Goal: Feedback & Contribution: Submit feedback/report problem

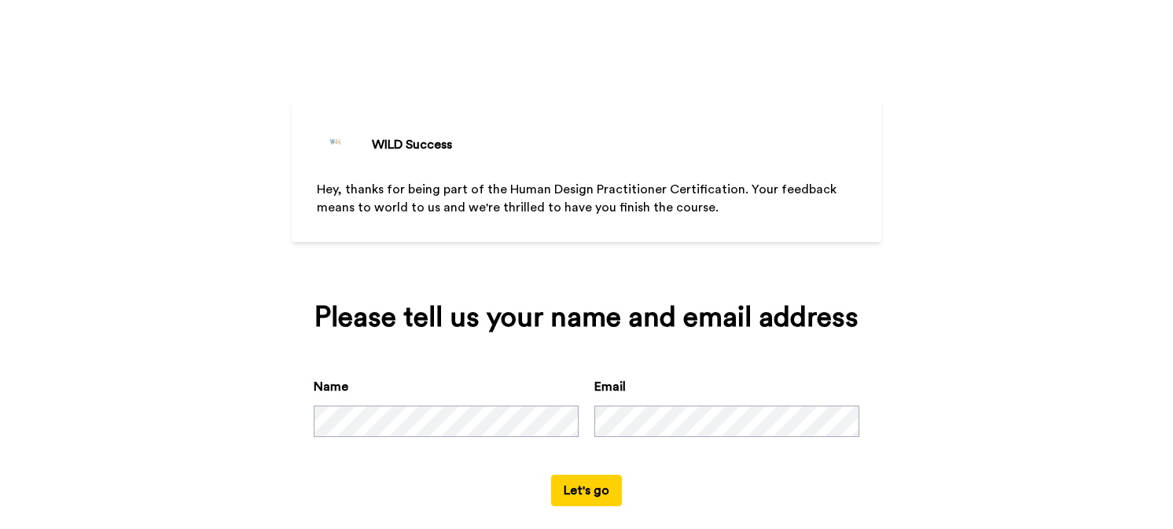
click at [586, 479] on button "Let's go" at bounding box center [586, 490] width 71 height 31
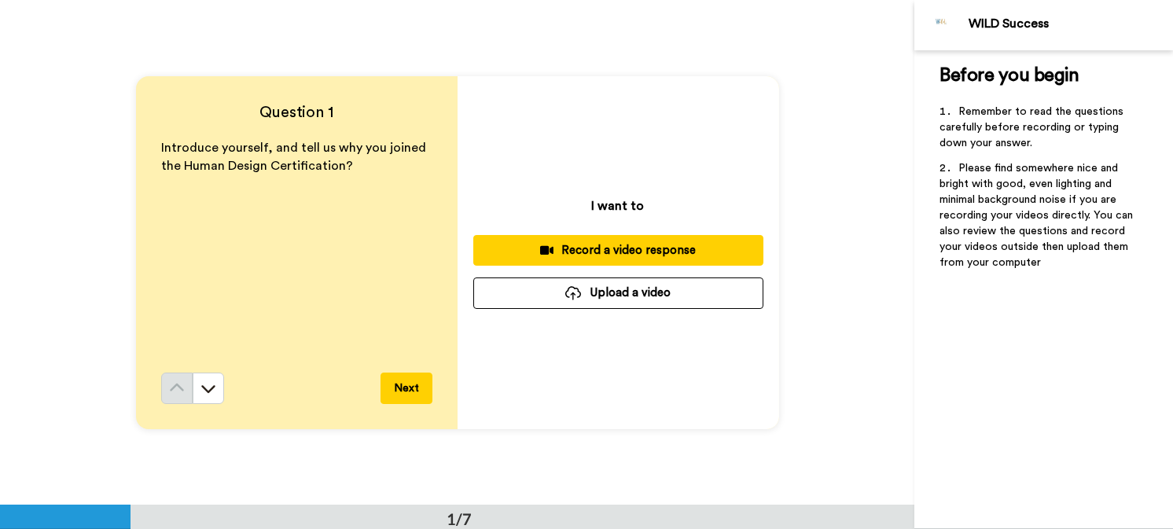
click at [616, 355] on div "I want to Record a video response Upload a video" at bounding box center [619, 252] width 322 height 353
click at [612, 245] on div "Record a video response" at bounding box center [618, 250] width 265 height 17
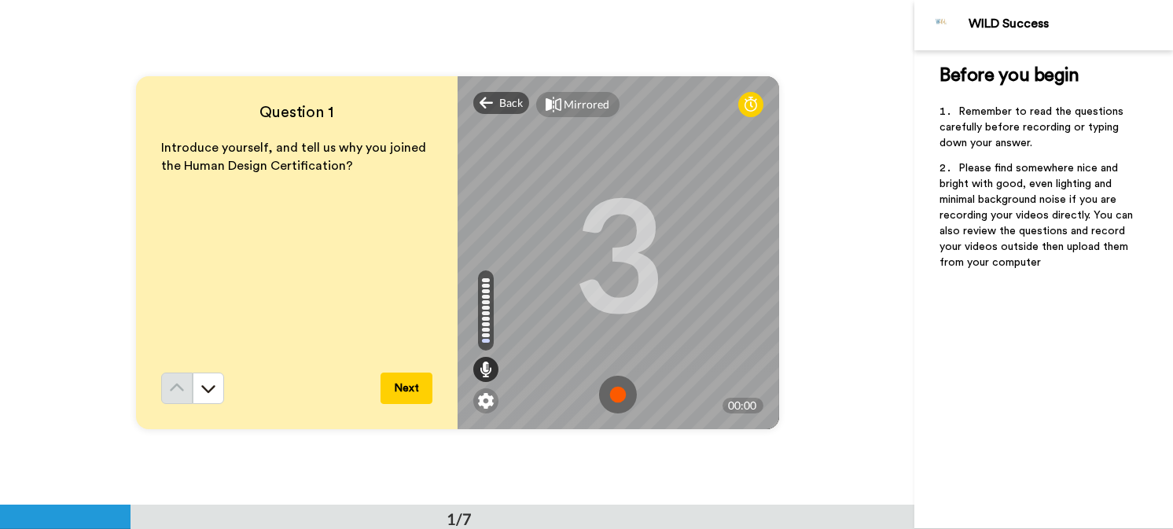
click at [612, 392] on img at bounding box center [618, 395] width 38 height 38
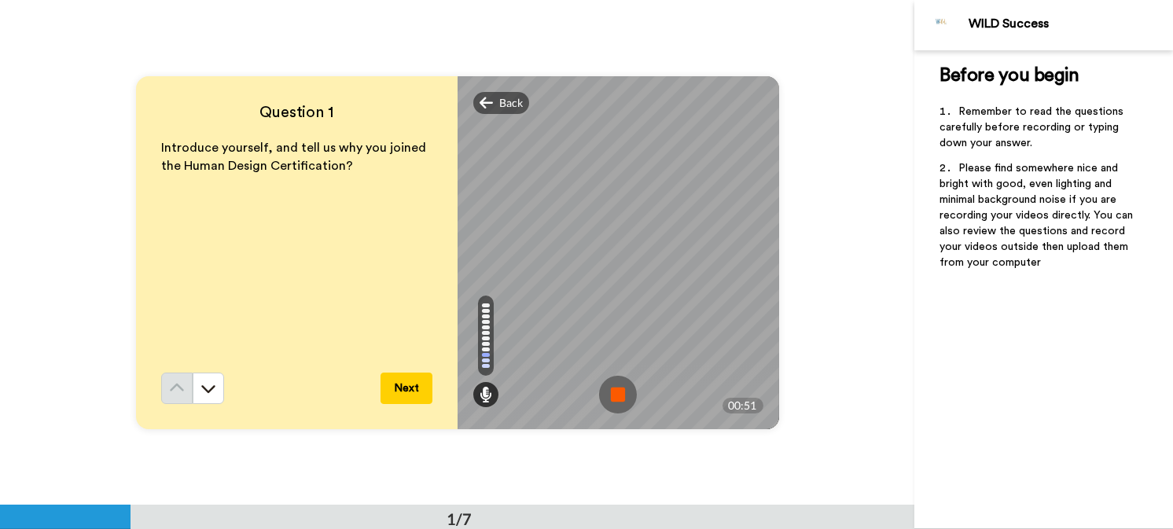
click at [407, 388] on button "Next" at bounding box center [407, 388] width 52 height 31
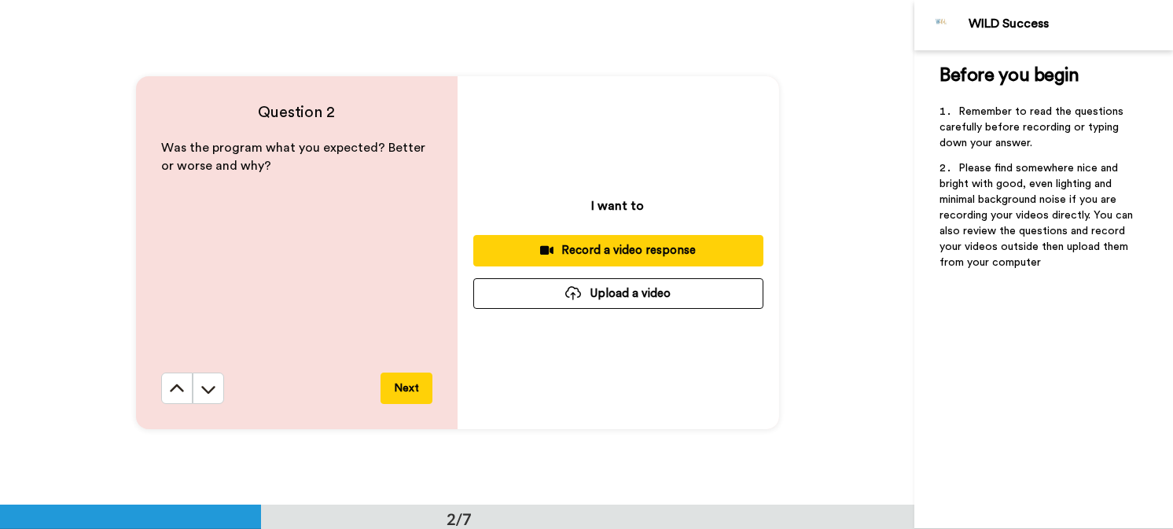
scroll to position [506, 0]
click at [637, 246] on div "Record a video response" at bounding box center [618, 249] width 265 height 17
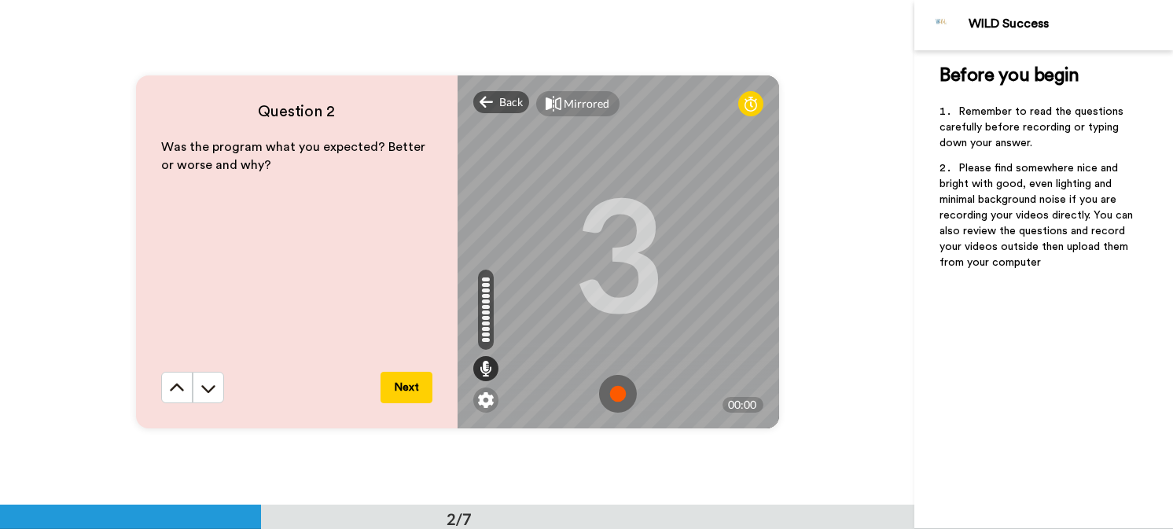
click at [637, 246] on div "3" at bounding box center [617, 252] width 91 height 118
click at [610, 386] on img at bounding box center [618, 394] width 38 height 38
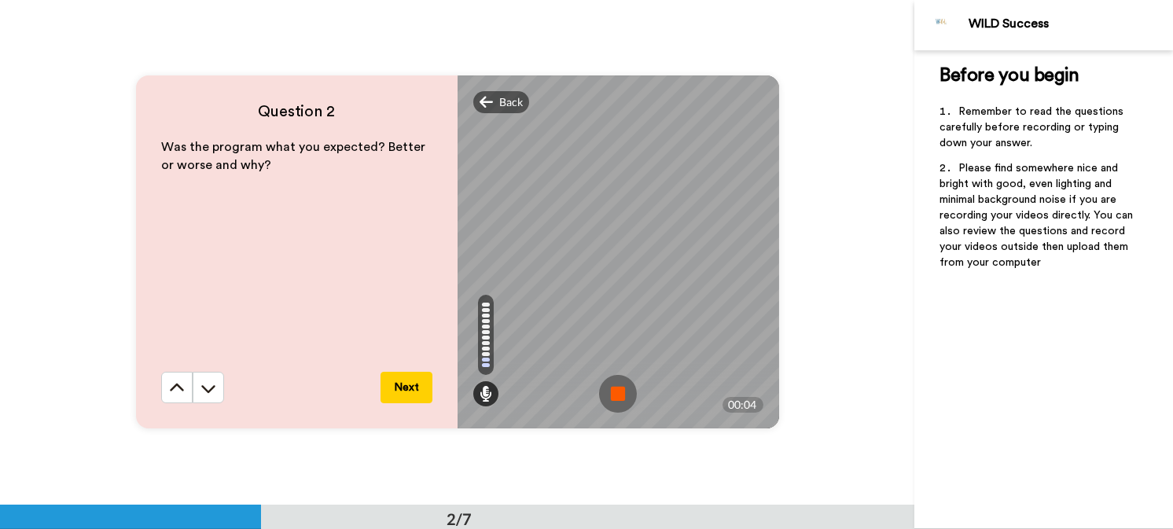
click at [613, 388] on img at bounding box center [618, 394] width 38 height 38
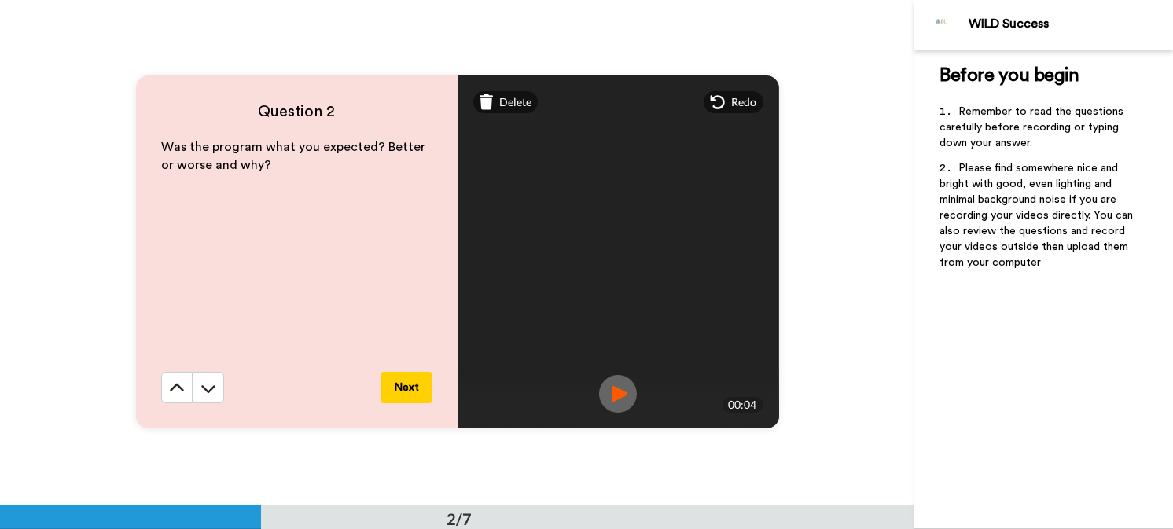
click at [613, 388] on img at bounding box center [618, 394] width 38 height 38
click at [738, 84] on div "Mirrored Redo" at bounding box center [619, 90] width 322 height 31
click at [503, 96] on span "Delete" at bounding box center [515, 102] width 32 height 16
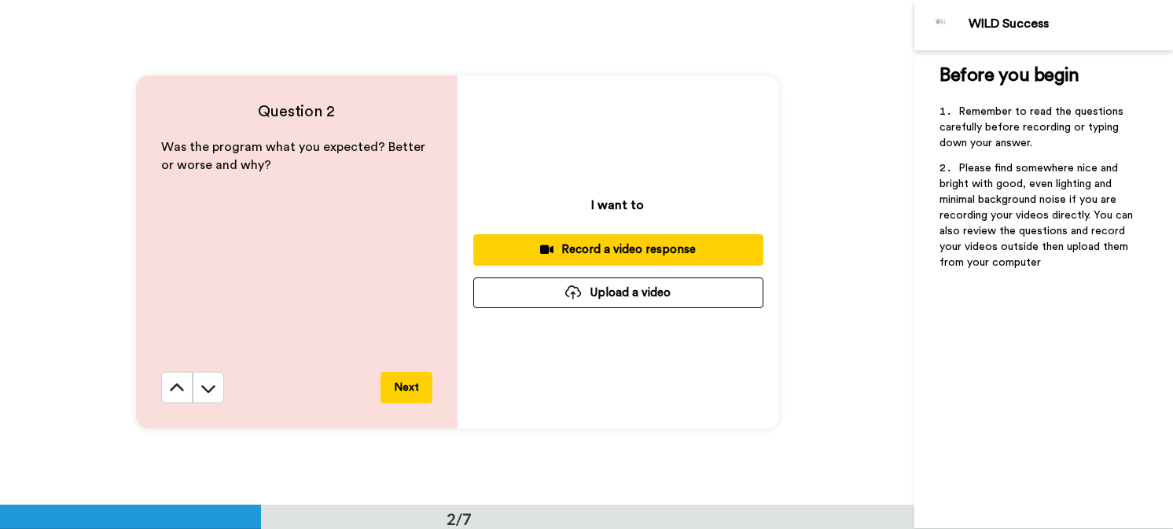
click at [593, 244] on div "Record a video response" at bounding box center [618, 249] width 265 height 17
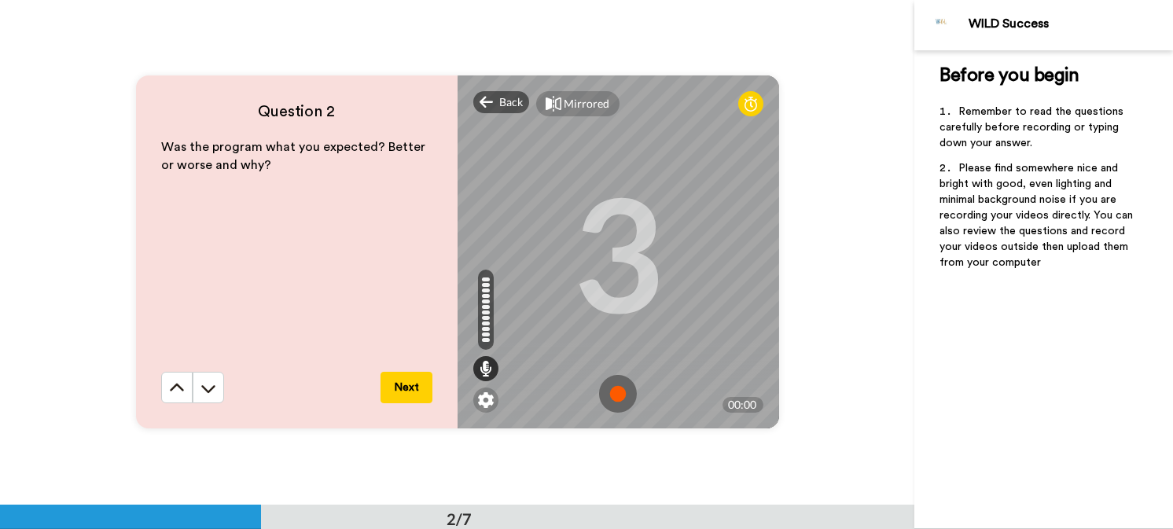
click at [609, 385] on img at bounding box center [618, 394] width 38 height 38
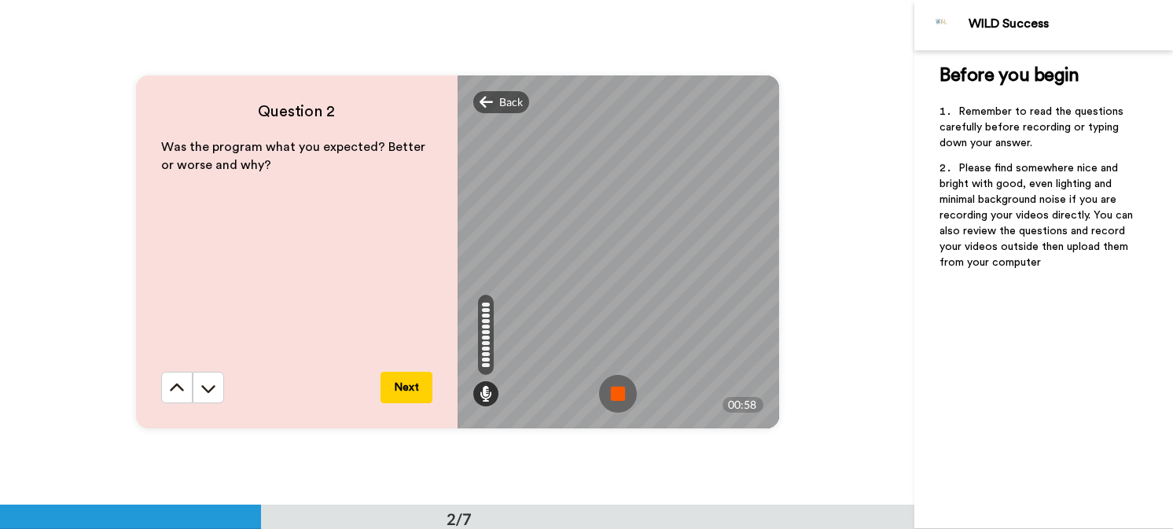
click at [609, 385] on img at bounding box center [618, 394] width 38 height 38
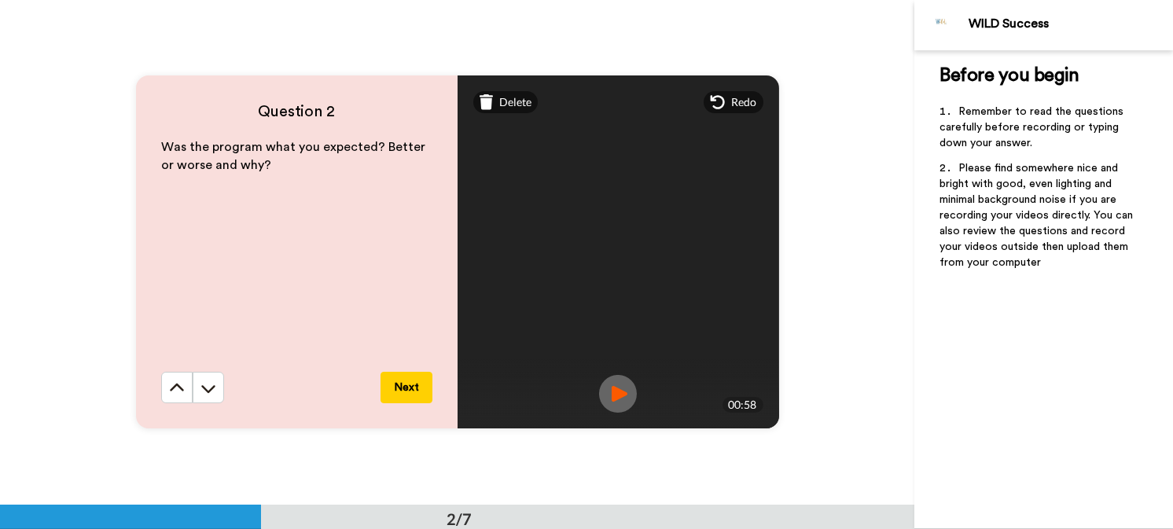
click at [401, 382] on button "Next" at bounding box center [407, 387] width 52 height 31
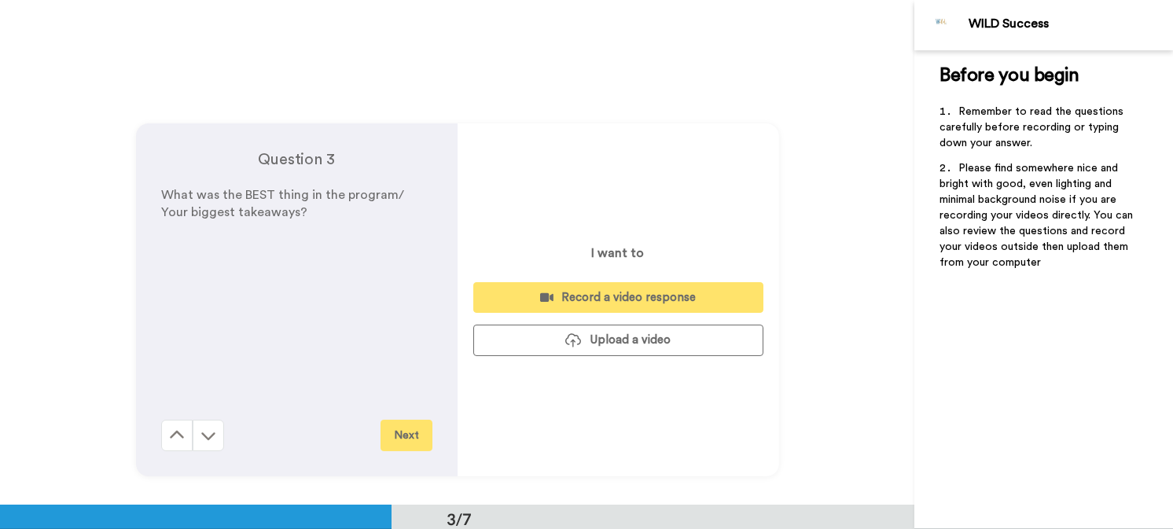
scroll to position [1010, 0]
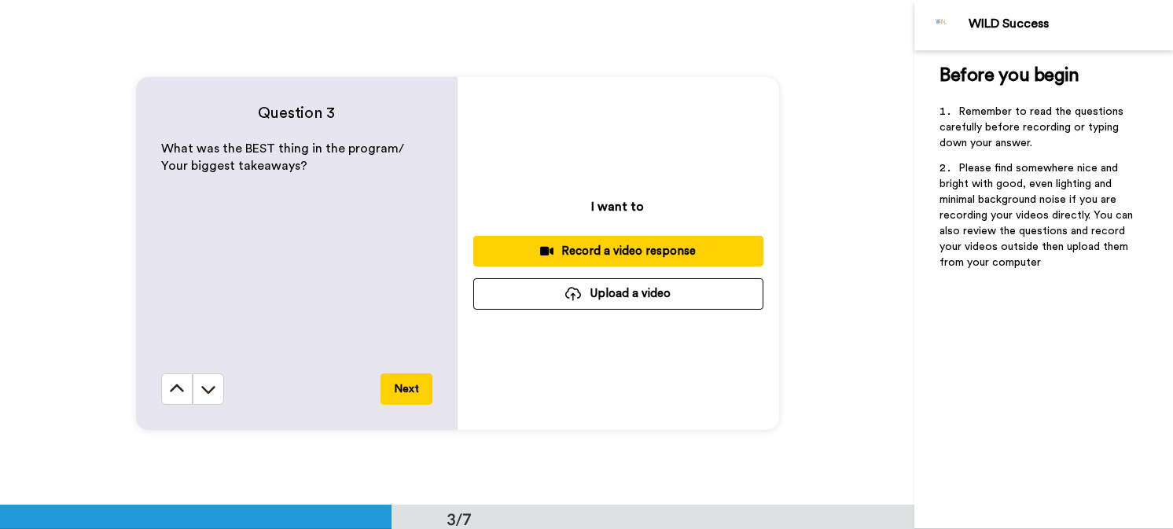
click at [631, 245] on div "Record a video response" at bounding box center [618, 251] width 265 height 17
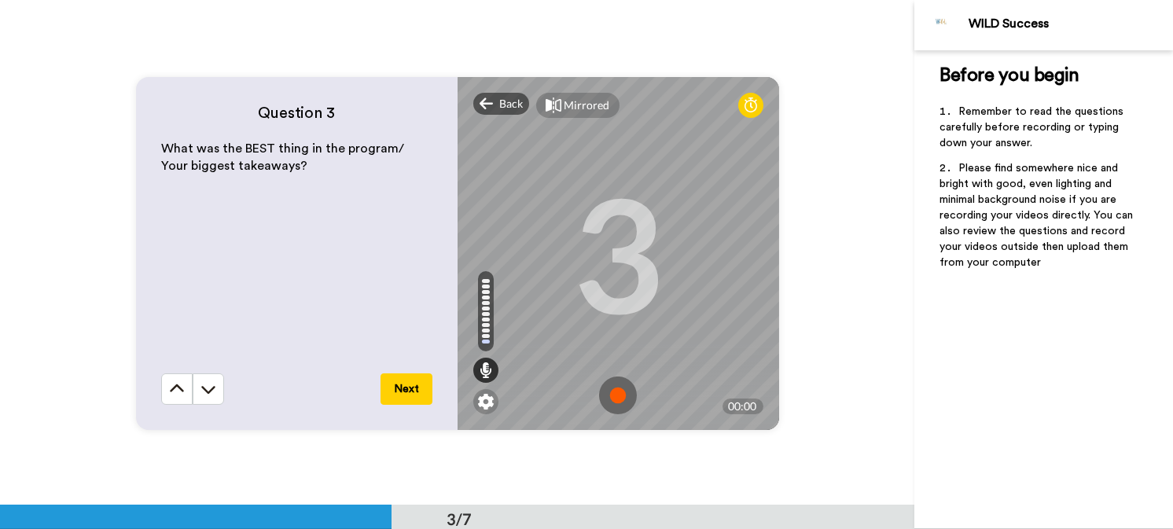
click at [609, 388] on img at bounding box center [618, 396] width 38 height 38
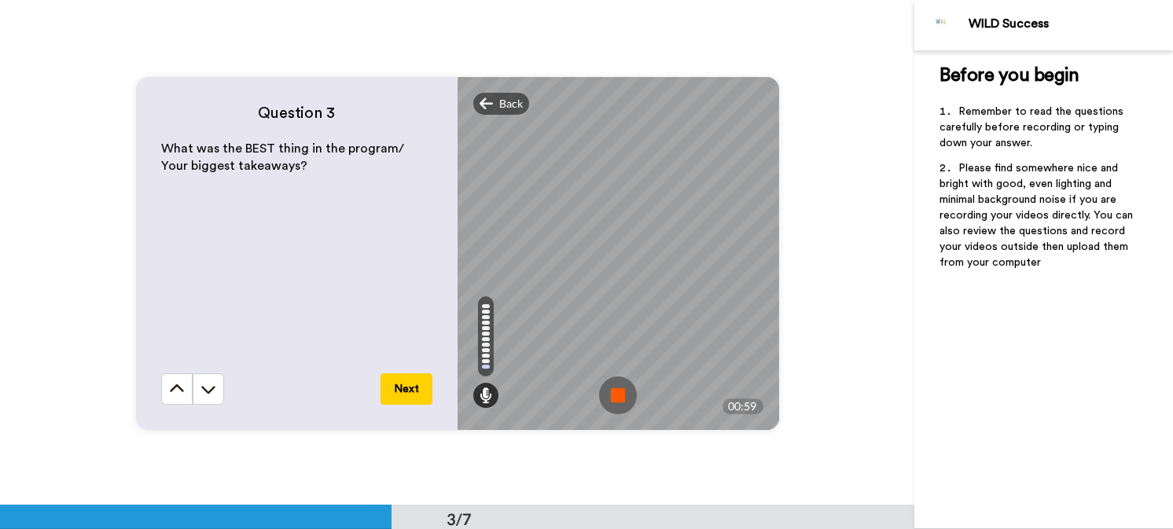
click at [614, 385] on img at bounding box center [618, 396] width 38 height 38
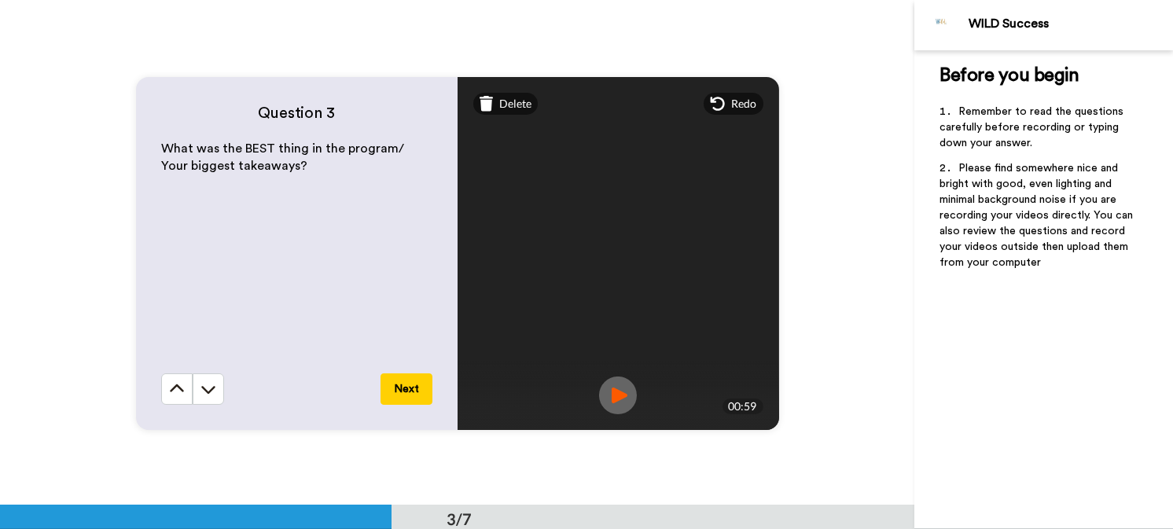
click at [399, 380] on button "Next" at bounding box center [407, 388] width 52 height 31
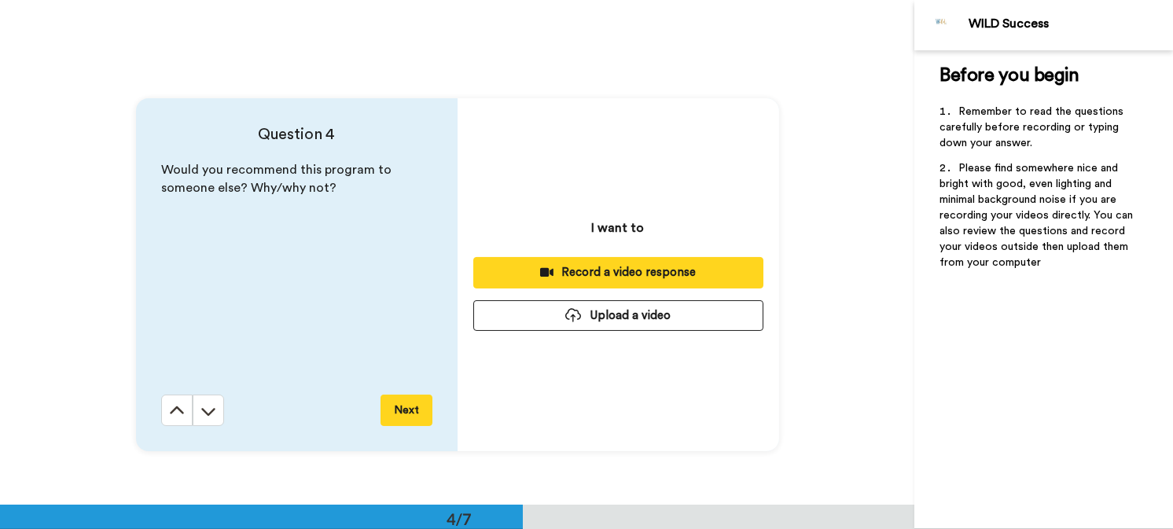
scroll to position [1514, 0]
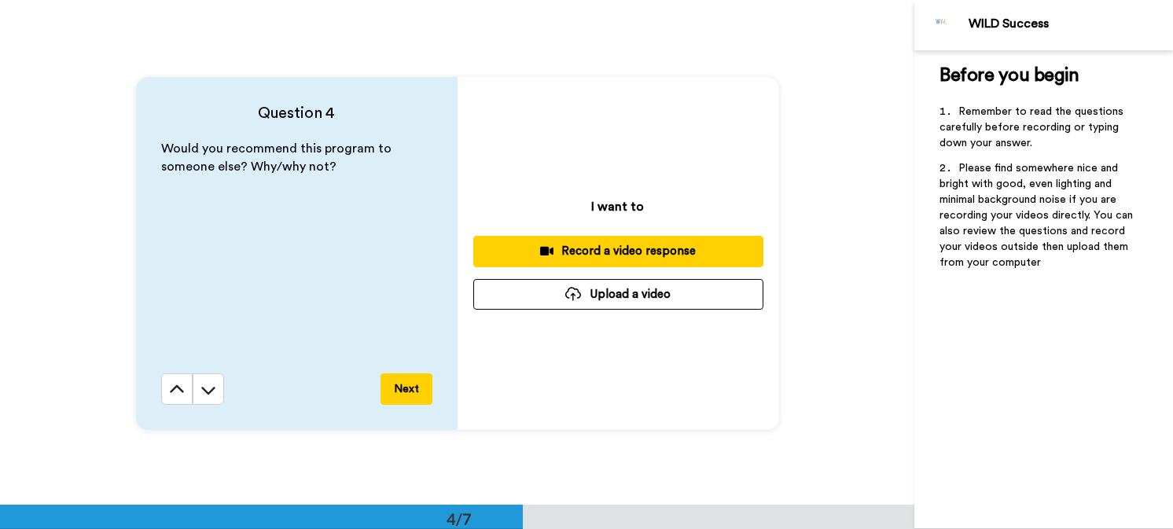
click at [627, 237] on button "Record a video response" at bounding box center [618, 251] width 290 height 31
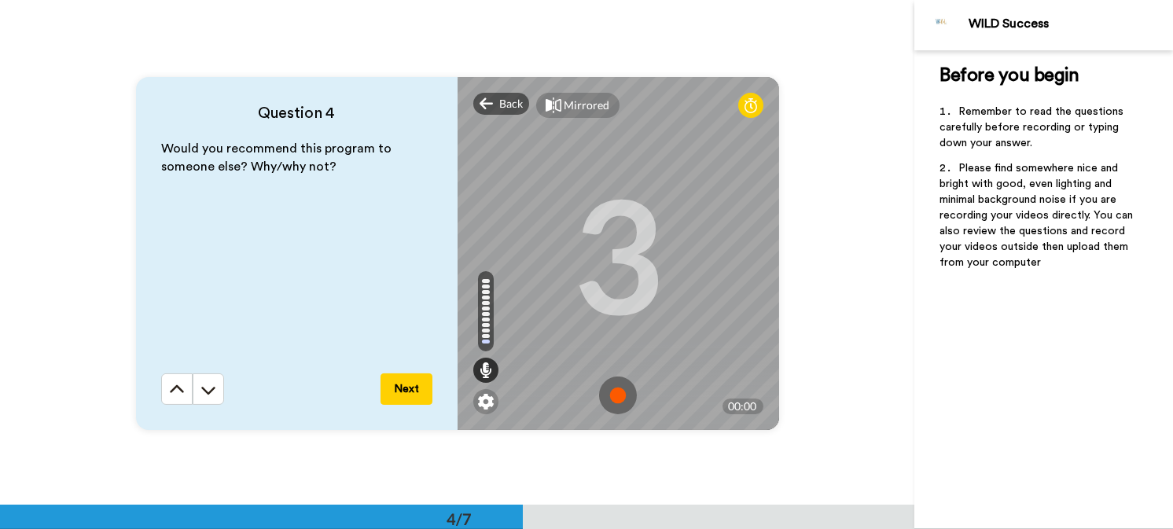
click at [610, 394] on img at bounding box center [618, 396] width 38 height 38
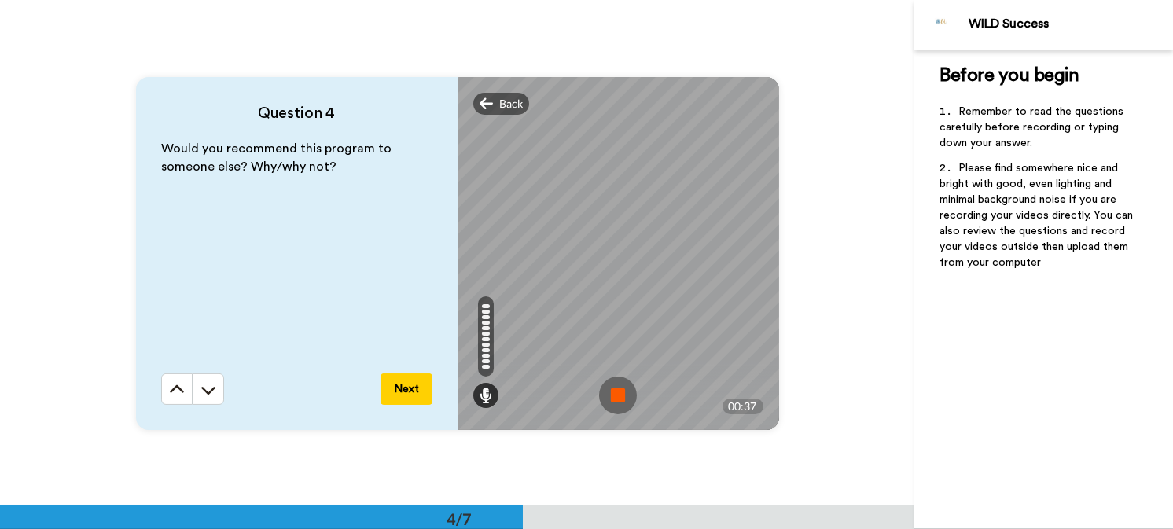
click at [615, 387] on img at bounding box center [618, 396] width 38 height 38
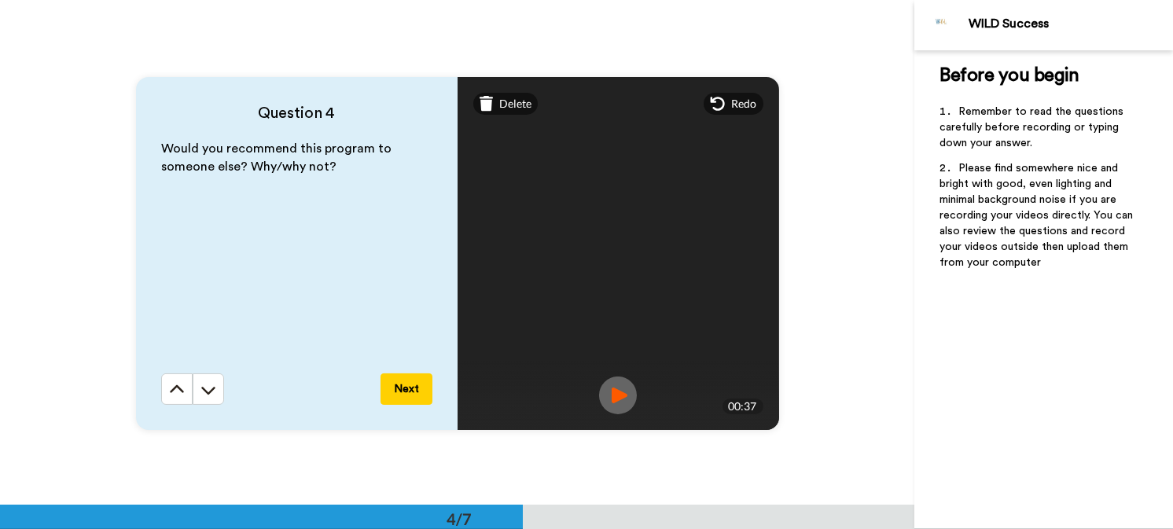
click at [400, 384] on button "Next" at bounding box center [407, 388] width 52 height 31
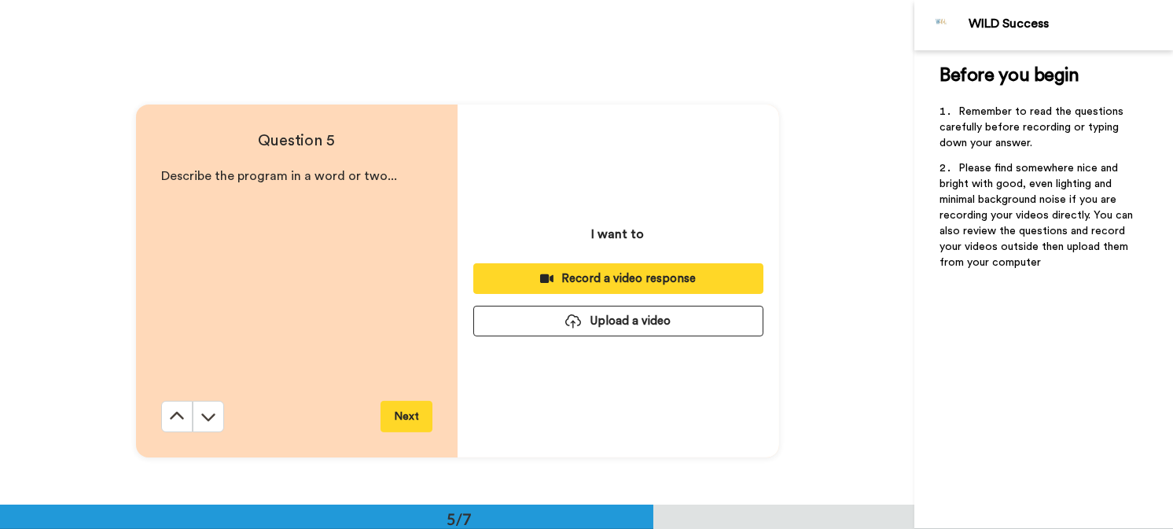
scroll to position [2020, 0]
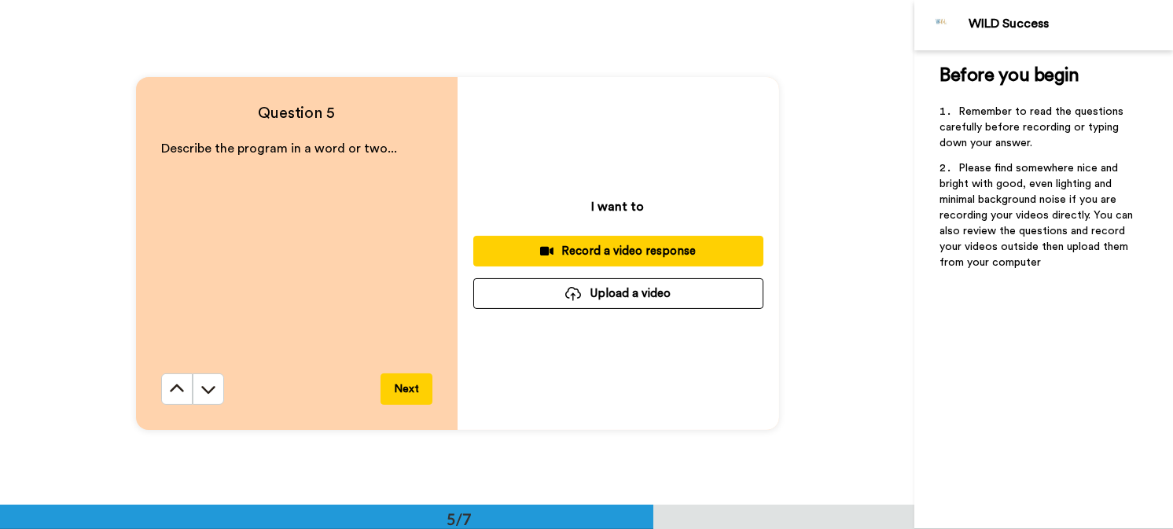
click at [621, 243] on div "Record a video response" at bounding box center [618, 251] width 265 height 17
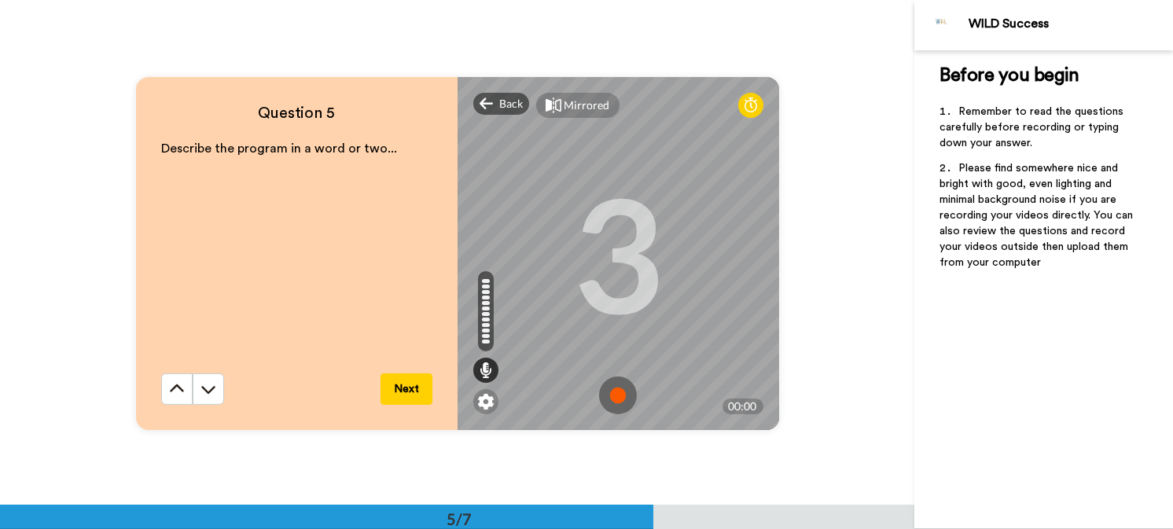
click at [617, 392] on img at bounding box center [618, 396] width 38 height 38
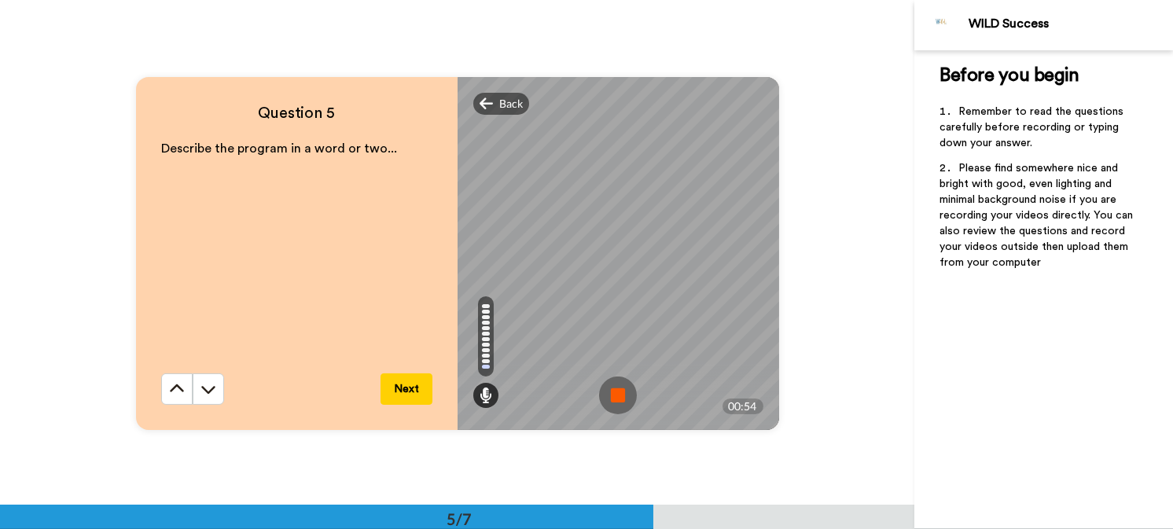
click at [617, 392] on img at bounding box center [618, 396] width 38 height 38
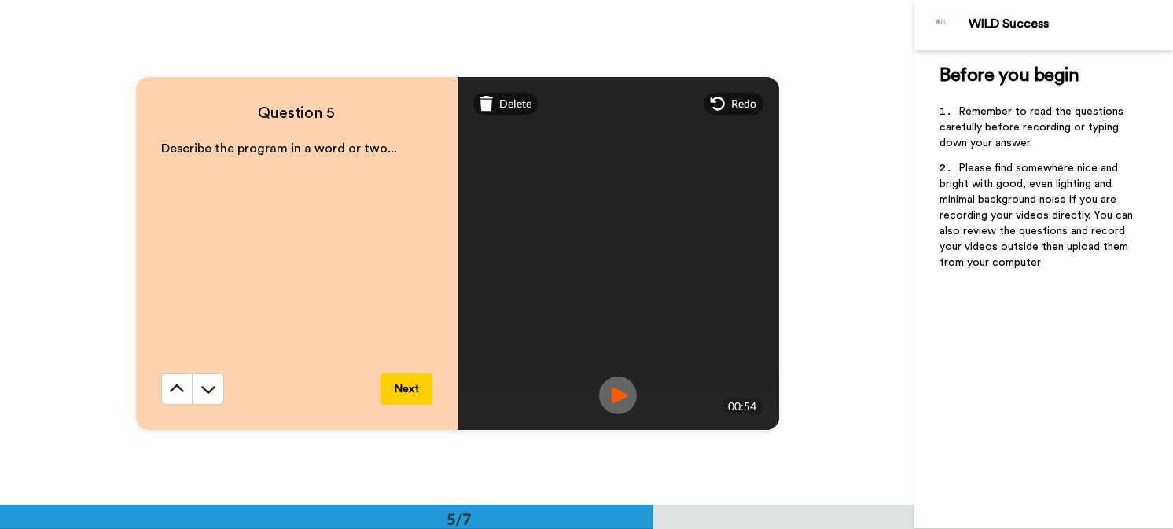
click at [402, 392] on button "Next" at bounding box center [407, 388] width 52 height 31
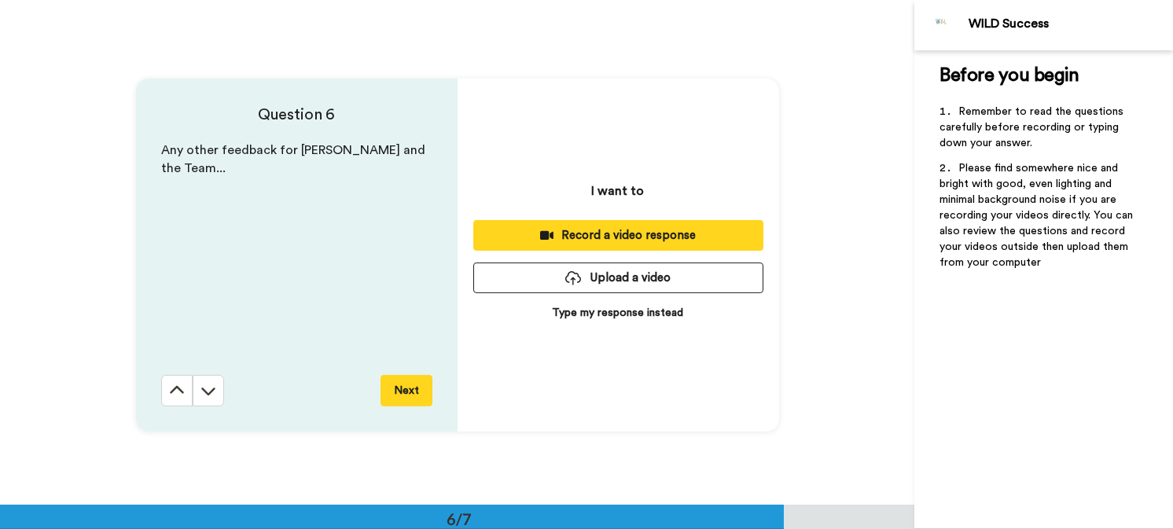
scroll to position [2524, 0]
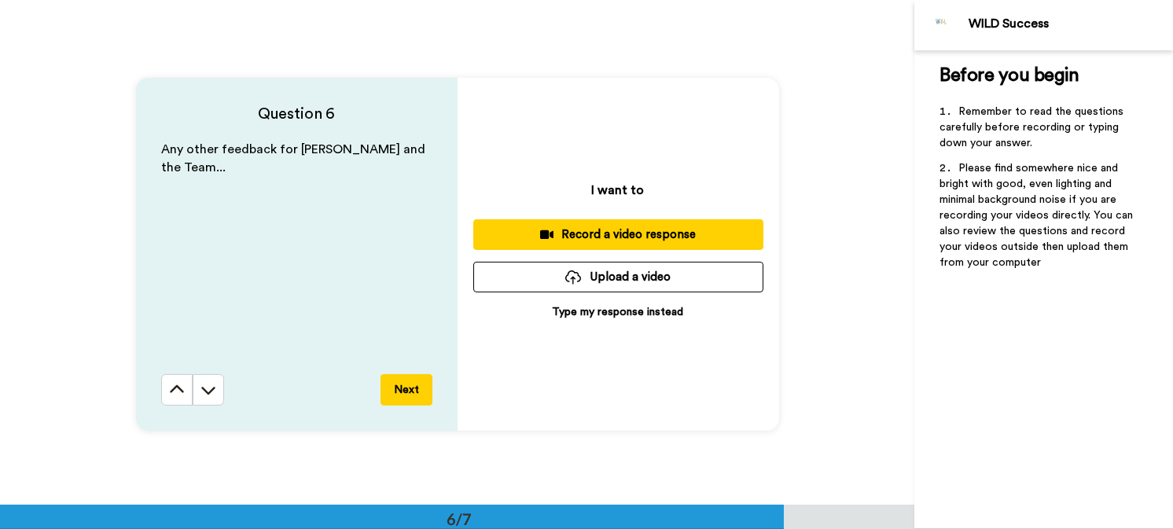
click at [643, 233] on div "Record a video response" at bounding box center [618, 234] width 265 height 17
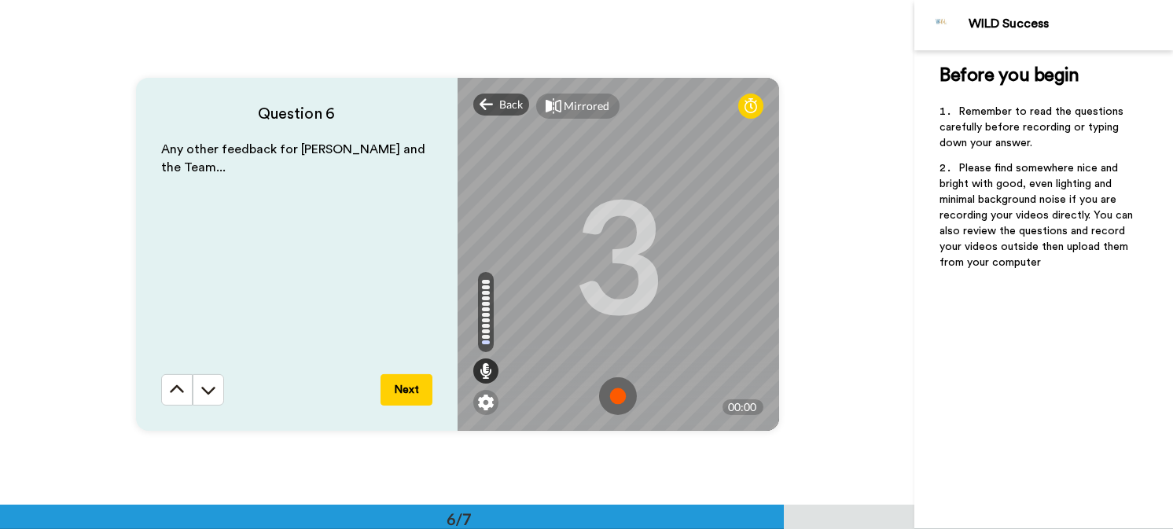
click at [609, 393] on img at bounding box center [618, 396] width 38 height 38
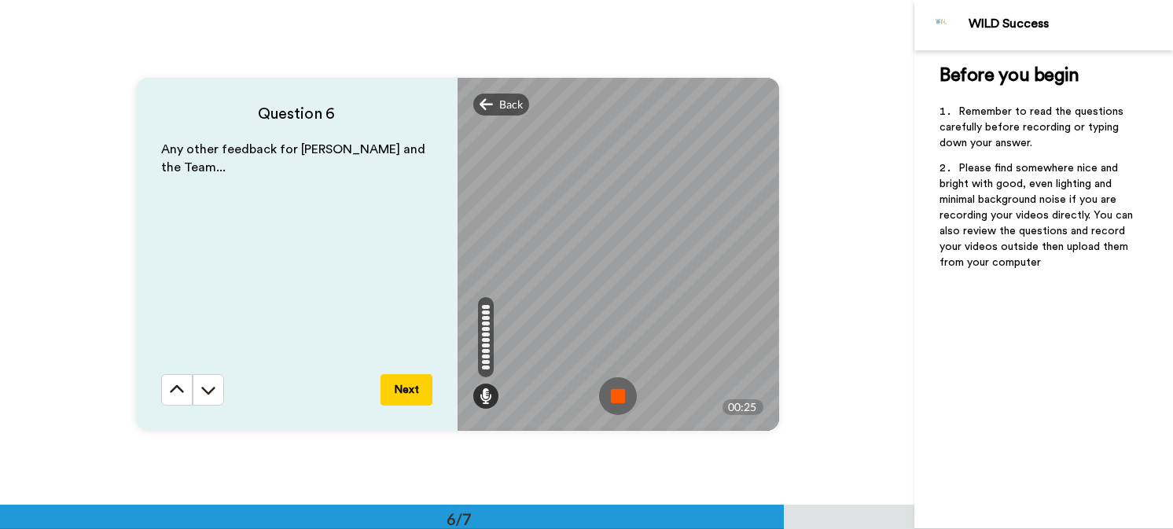
click at [609, 393] on img at bounding box center [618, 396] width 38 height 38
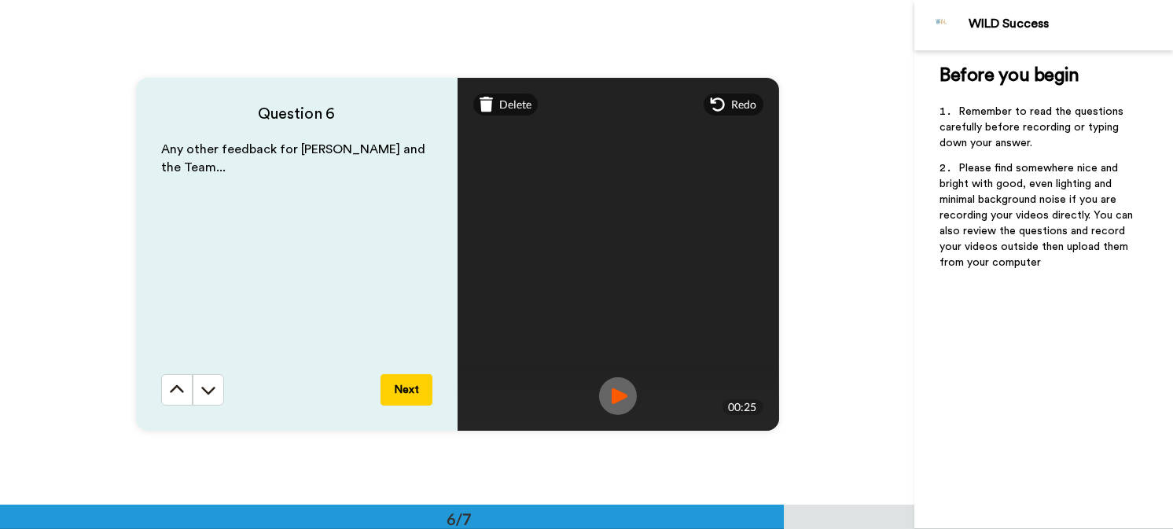
click at [404, 376] on button "Next" at bounding box center [407, 389] width 52 height 31
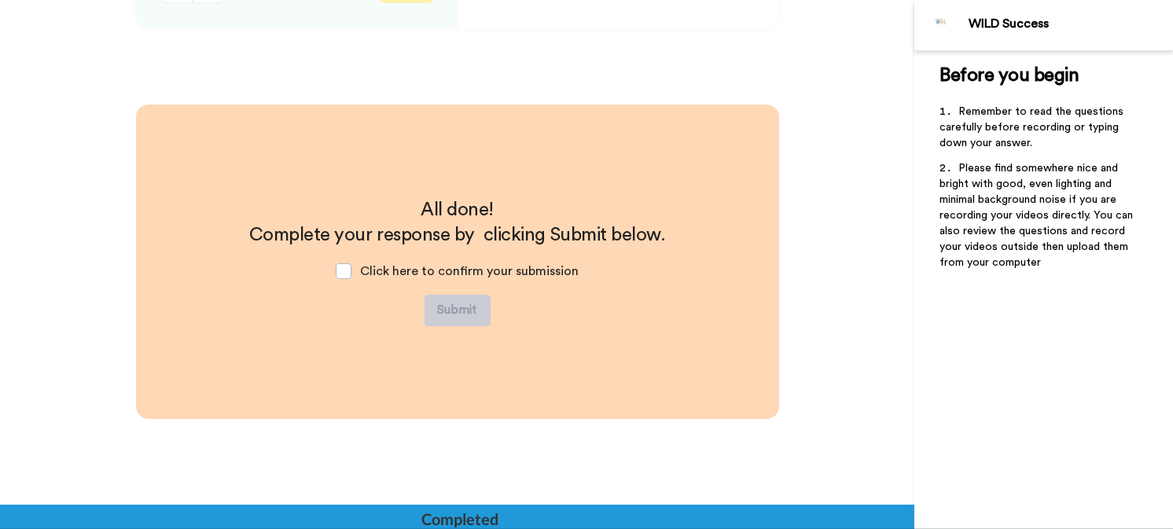
scroll to position [2934, 0]
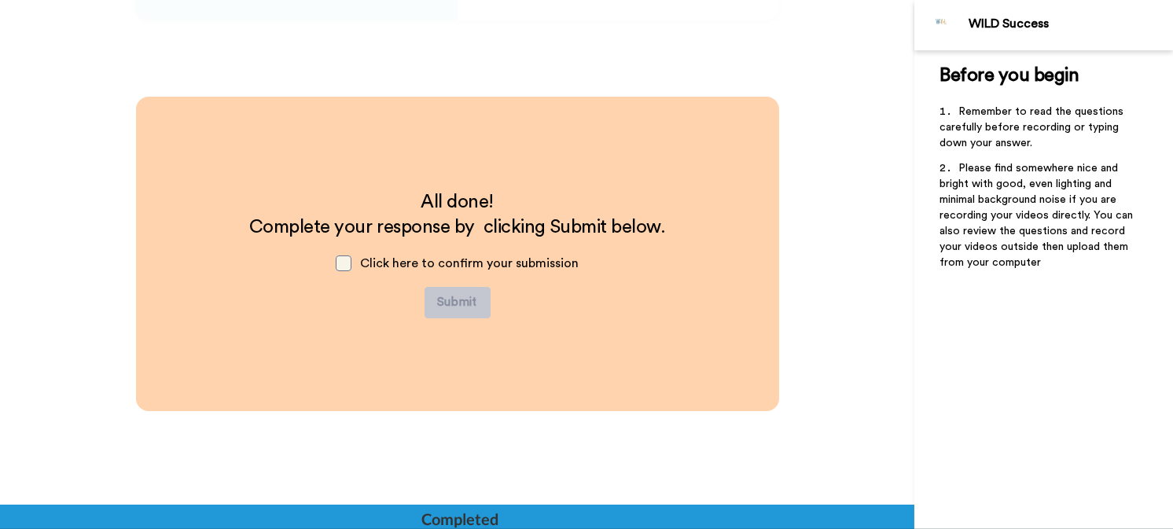
click at [341, 260] on span at bounding box center [344, 264] width 16 height 16
click at [463, 298] on button "Submit" at bounding box center [458, 302] width 66 height 31
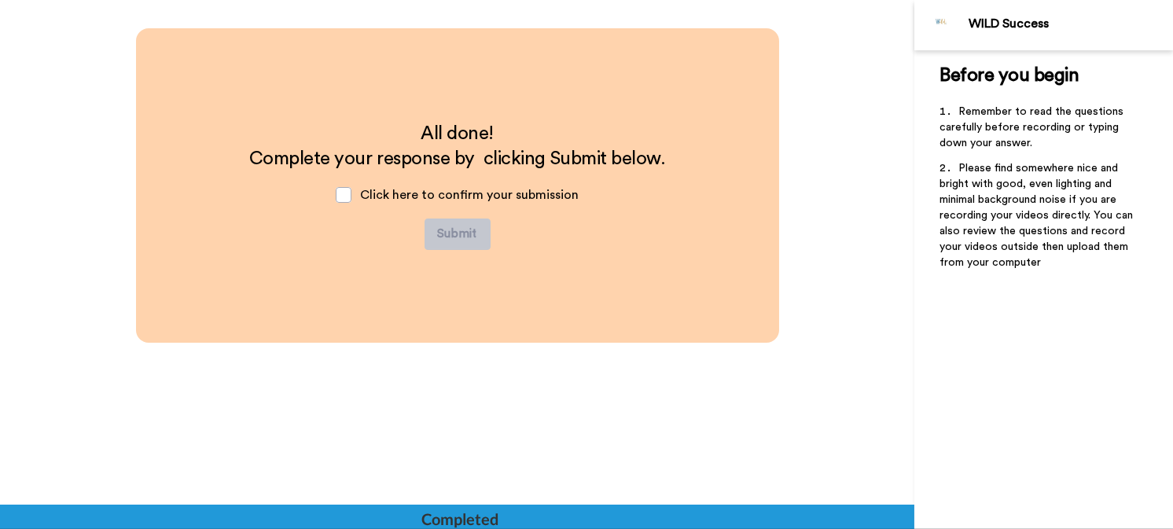
scroll to position [3029, 0]
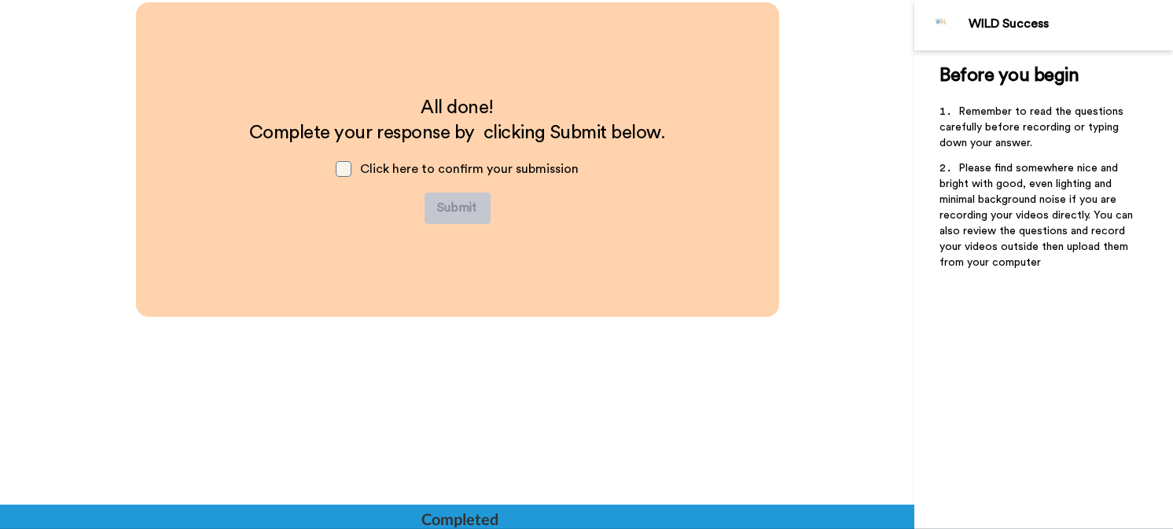
click at [343, 163] on span at bounding box center [344, 169] width 16 height 16
click at [445, 200] on button "Submit" at bounding box center [458, 208] width 66 height 31
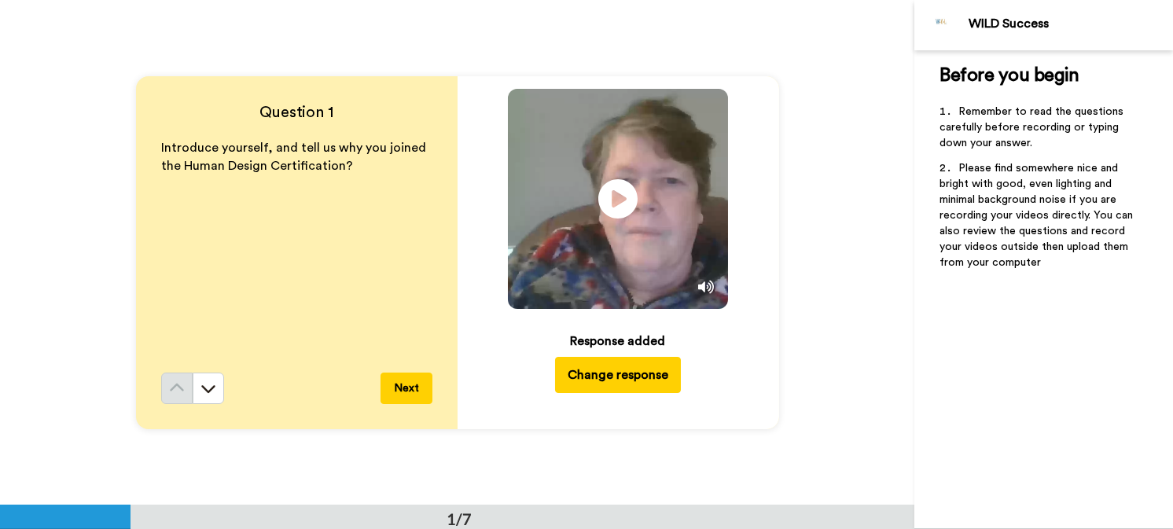
click at [1003, 23] on div "WILD Success" at bounding box center [1071, 24] width 204 height 15
click at [942, 17] on img at bounding box center [942, 25] width 38 height 38
